Goal: Find specific page/section: Find specific page/section

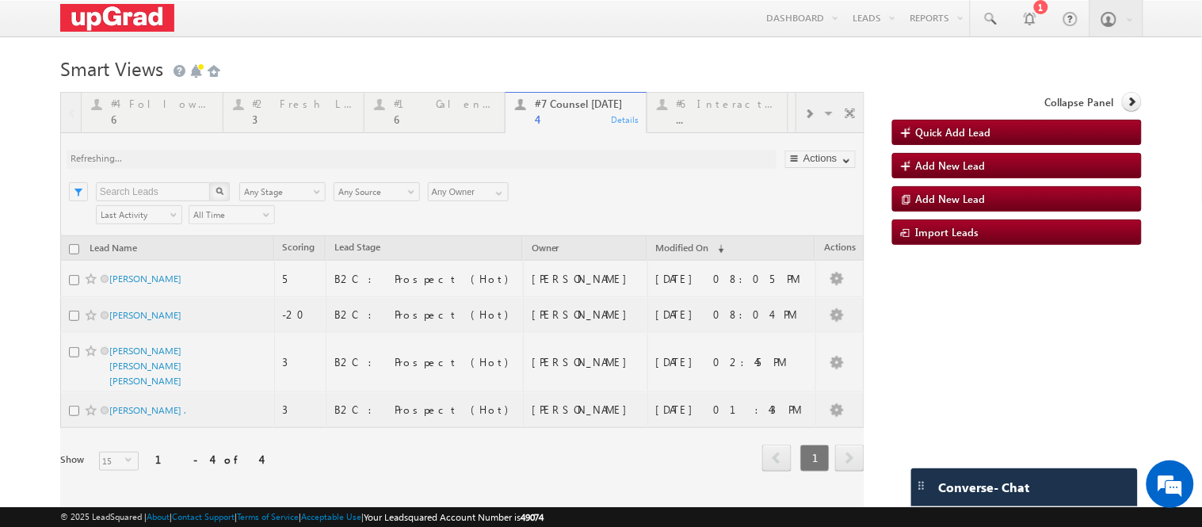
click at [170, 113] on div at bounding box center [462, 304] width 804 height 424
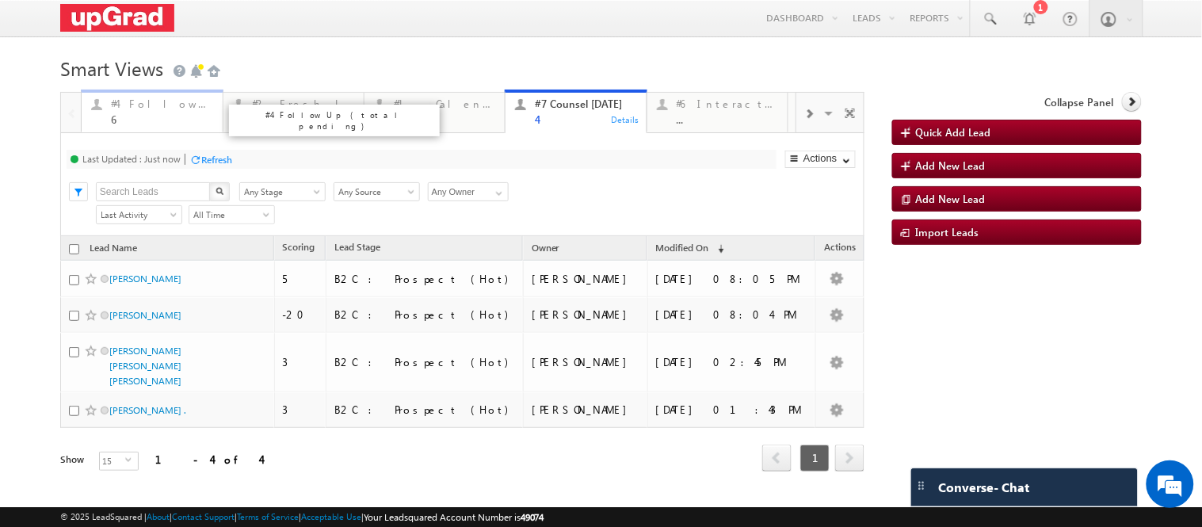
click at [151, 120] on div "6" at bounding box center [161, 119] width 101 height 12
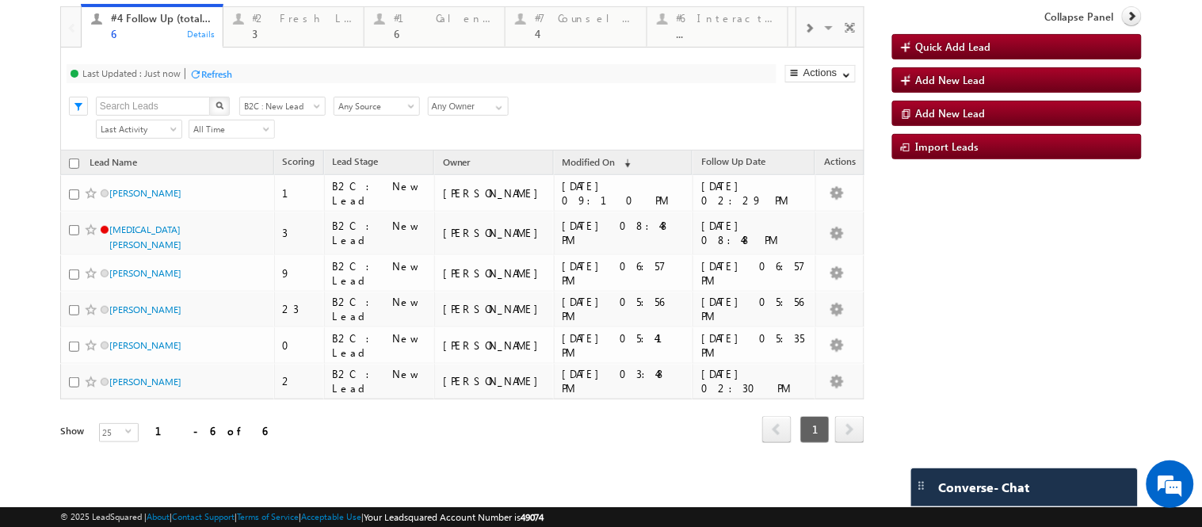
scroll to position [55, 0]
